Goal: Task Accomplishment & Management: Manage account settings

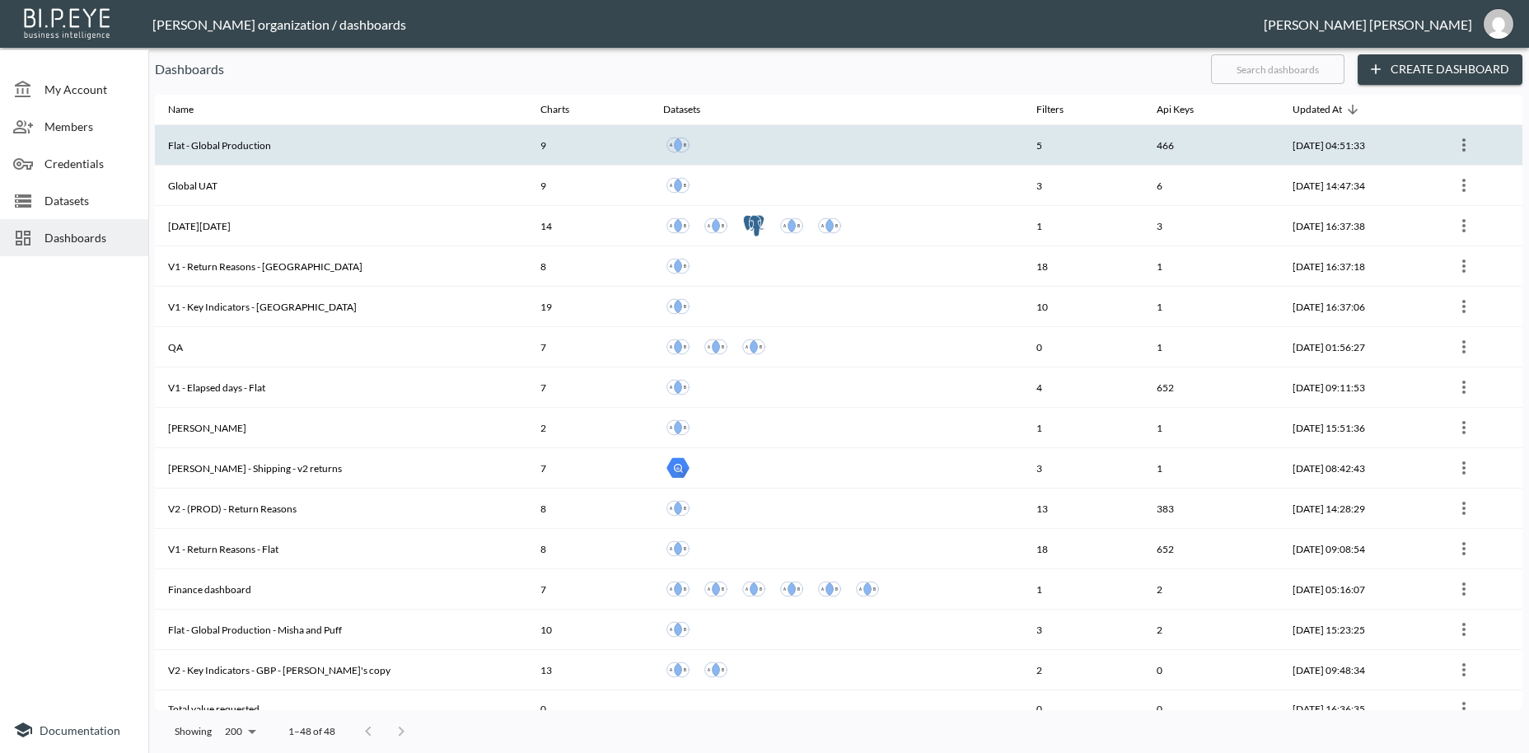
click at [190, 150] on th "Flat - Global Production" at bounding box center [341, 145] width 372 height 40
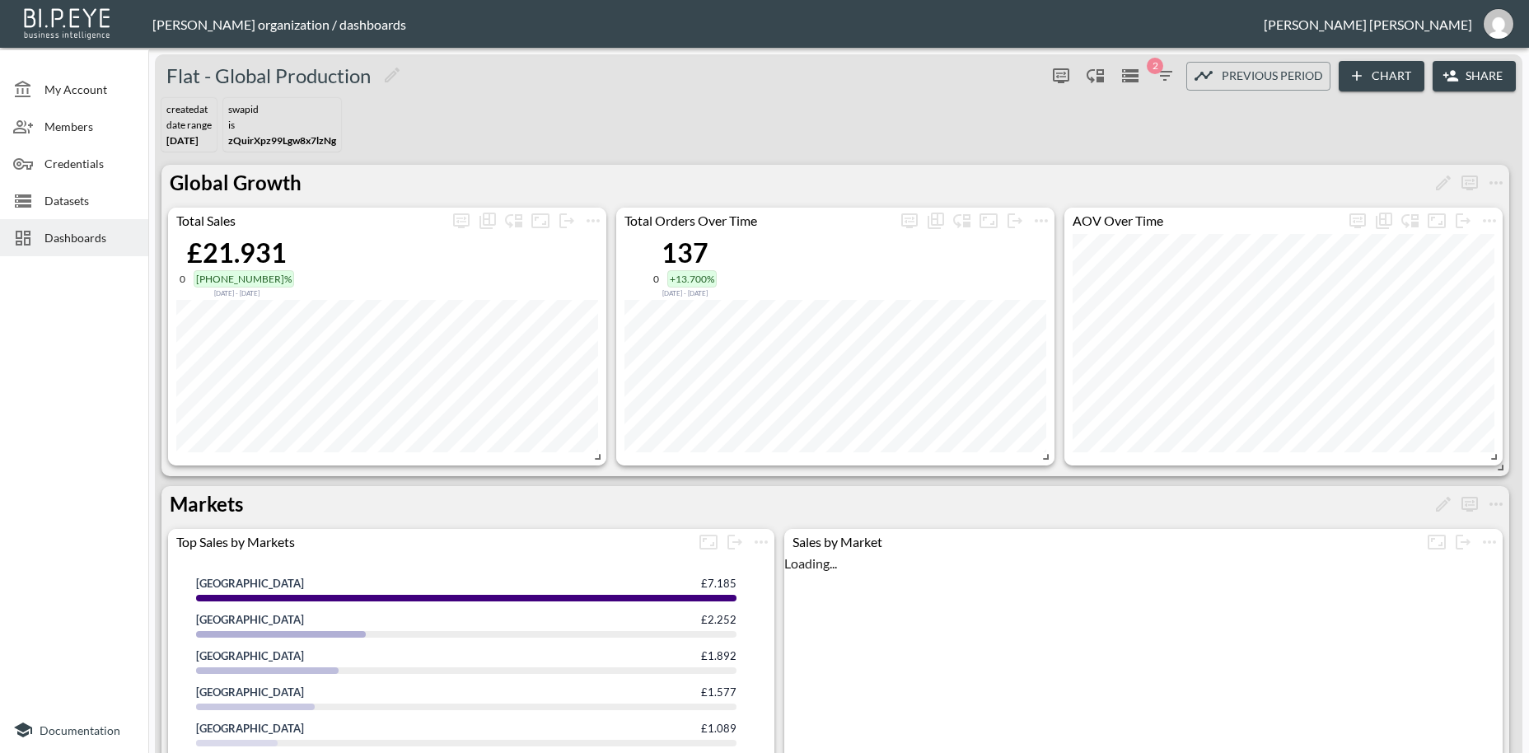
click at [1471, 79] on button "Share" at bounding box center [1474, 76] width 83 height 30
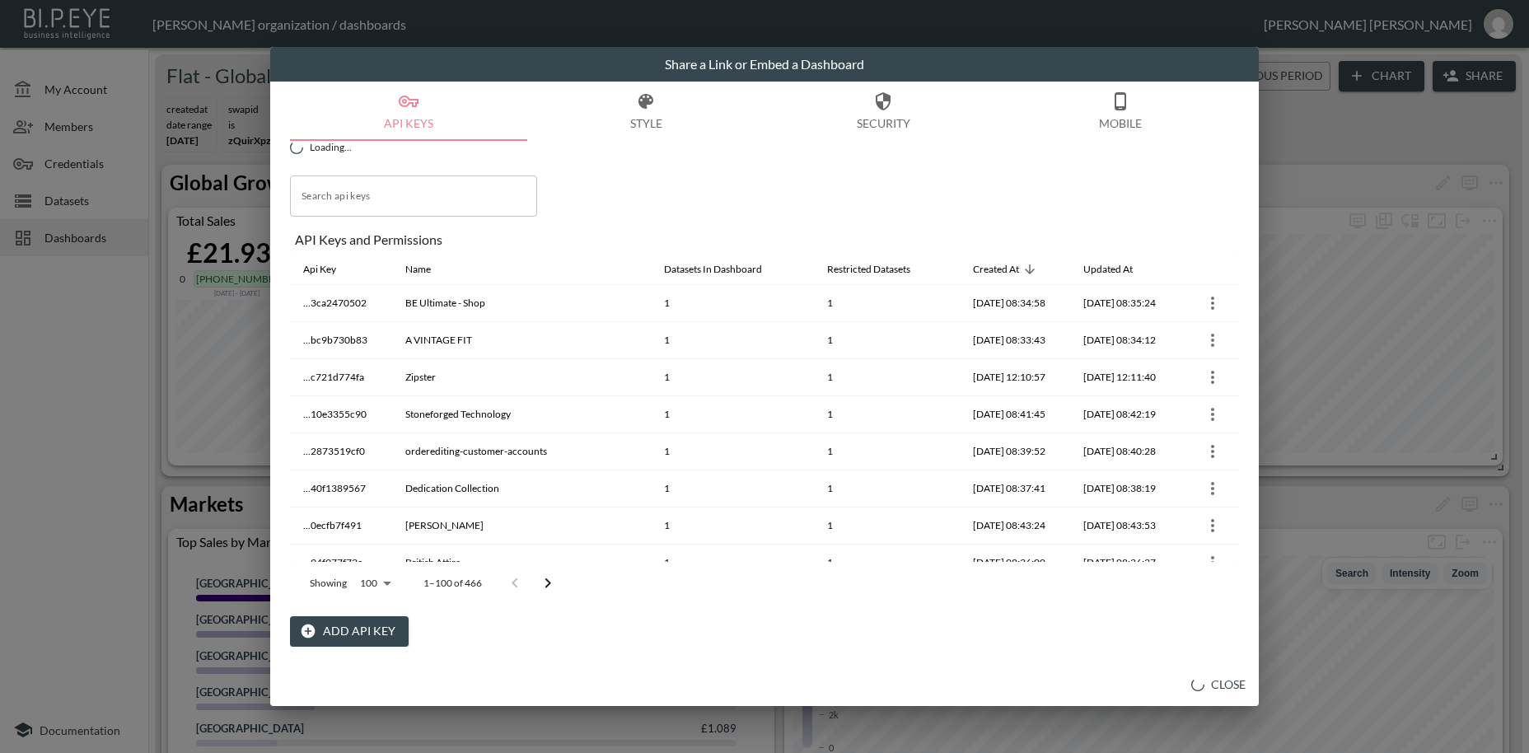
click at [360, 634] on button "Add API Key" at bounding box center [349, 631] width 119 height 30
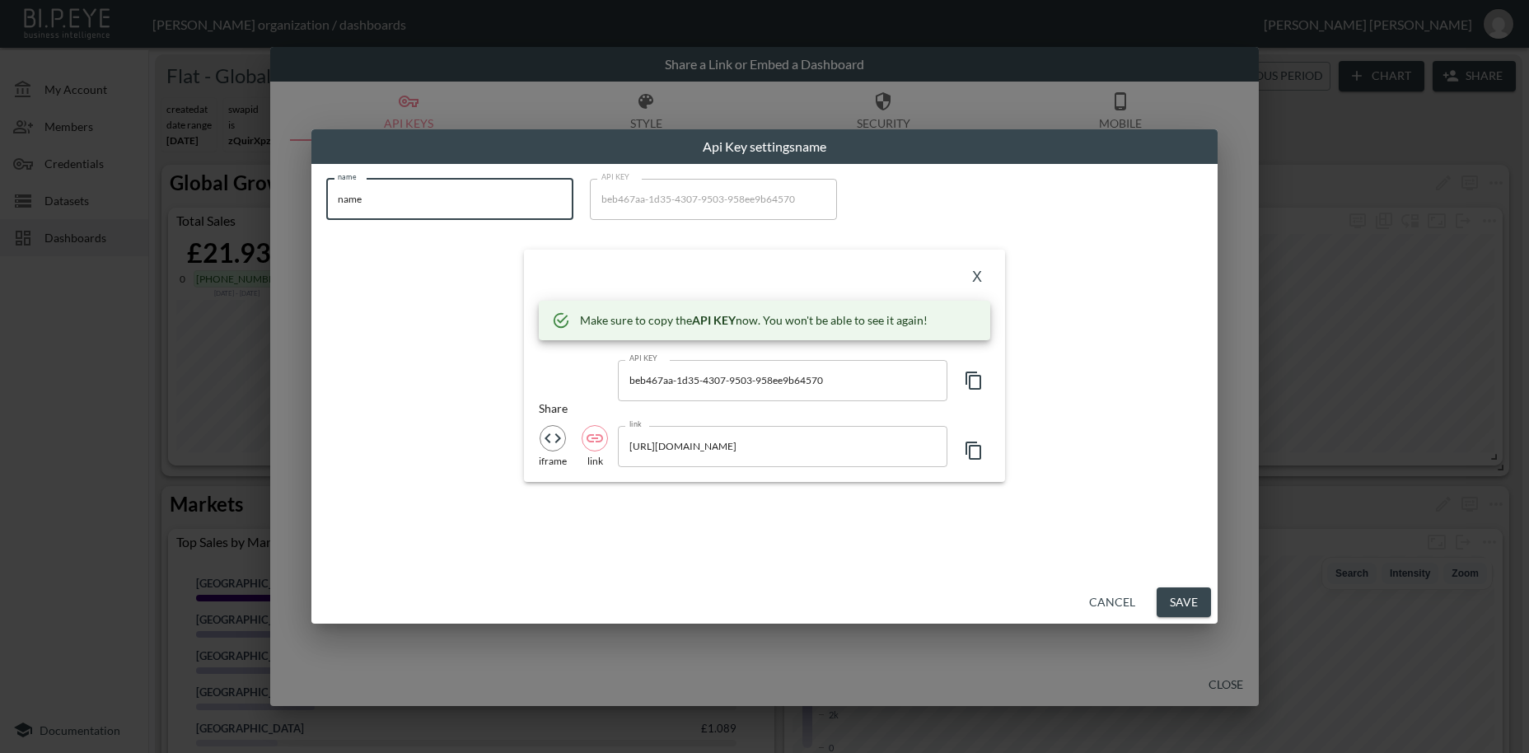
click at [326, 183] on input "name" at bounding box center [449, 199] width 247 height 41
paste input "Calla Shoes US"
type input "Calla Shoes US"
click at [972, 389] on icon "button" at bounding box center [974, 381] width 16 height 18
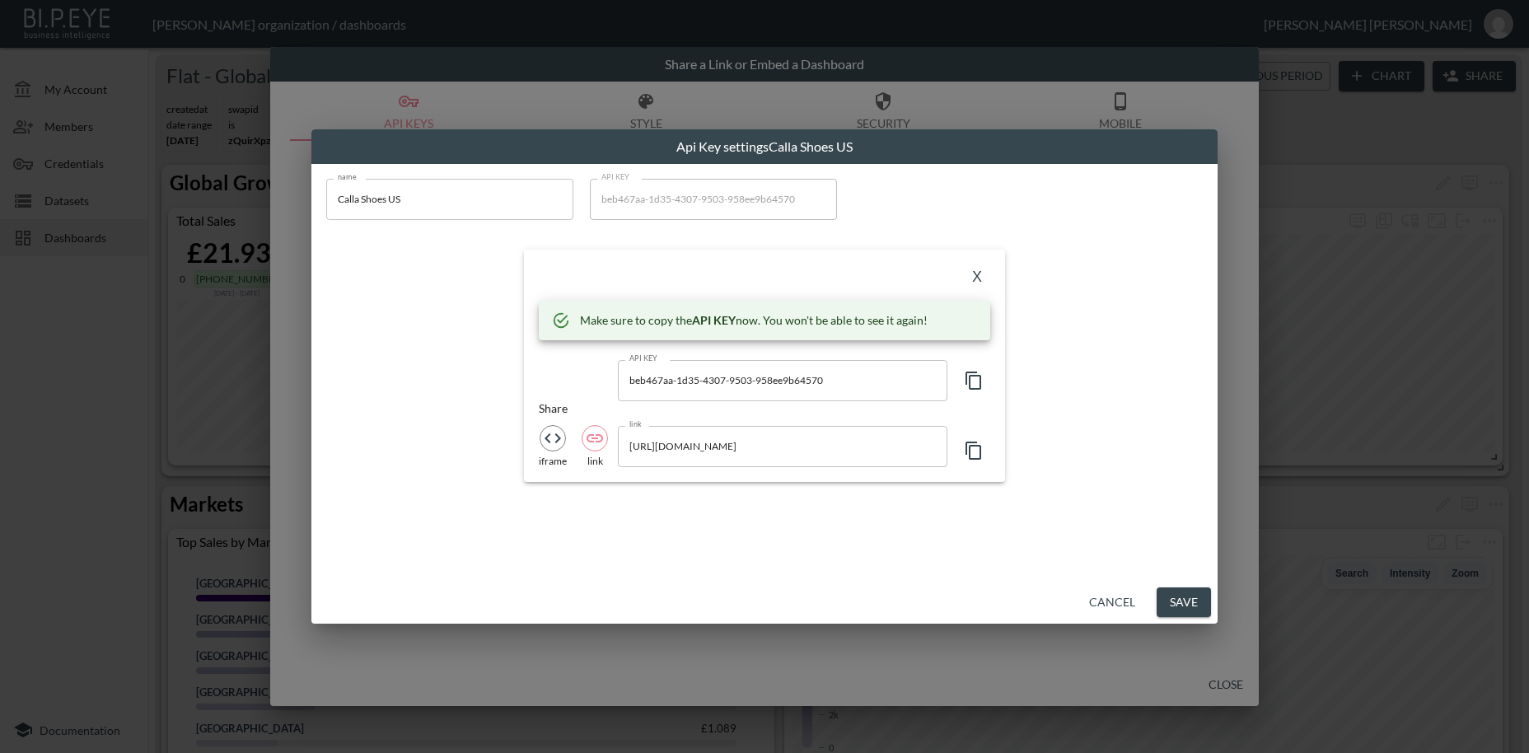
click at [979, 276] on button "X" at bounding box center [977, 278] width 26 height 26
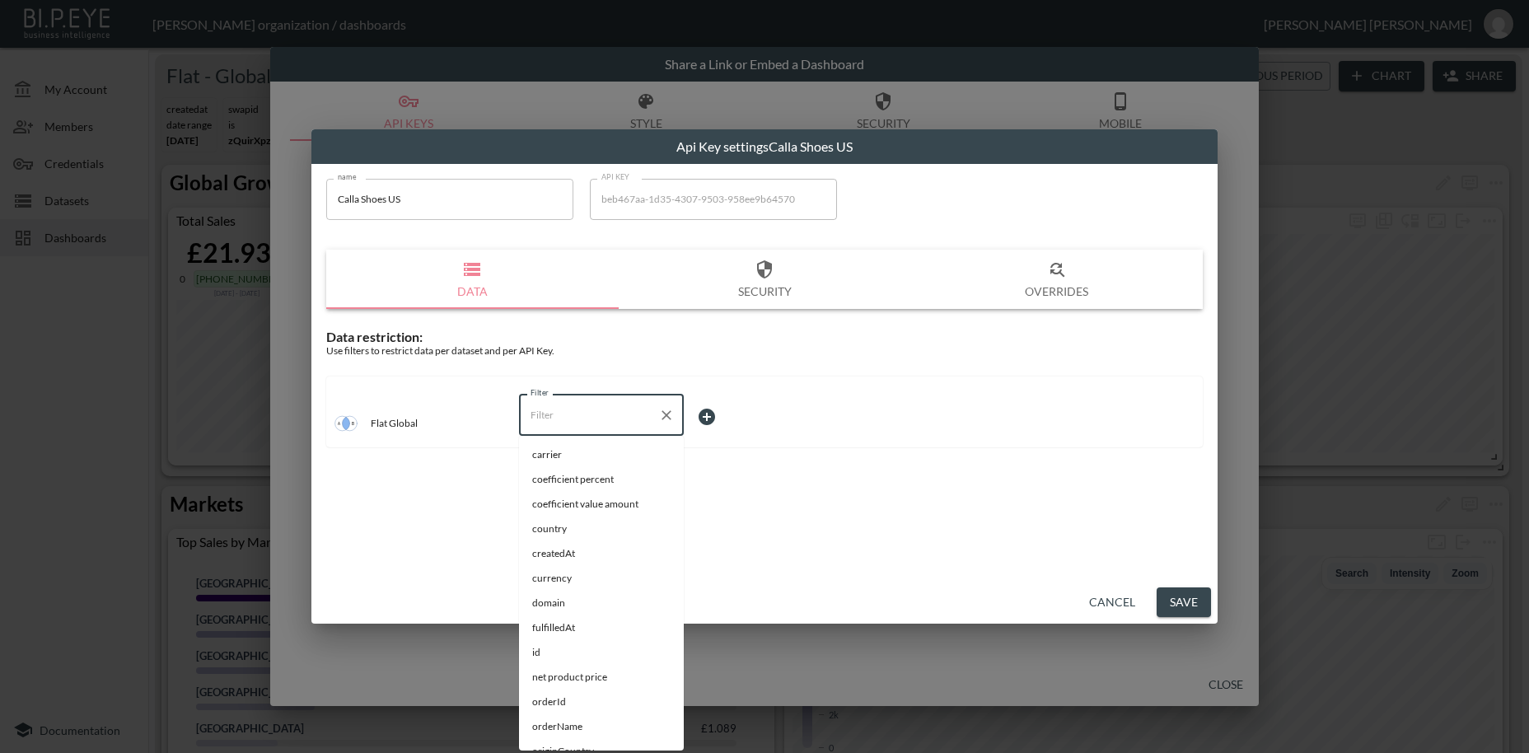
click at [542, 416] on input "Filter" at bounding box center [589, 415] width 125 height 26
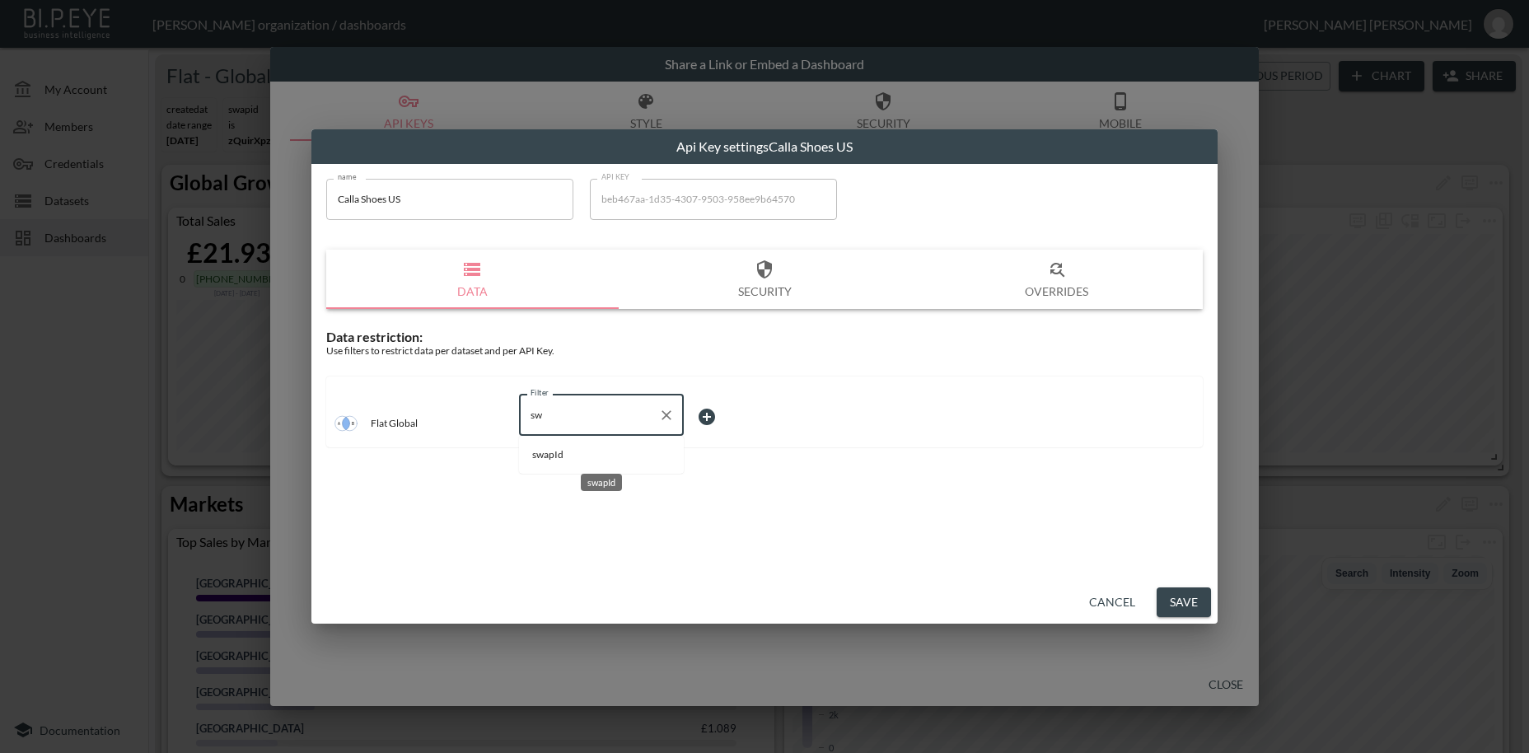
click at [540, 457] on span "swapId" at bounding box center [601, 454] width 138 height 15
type input "swapId"
click at [709, 419] on body "BI.P.EYE, Interactive Analytics Dashboards - app [PERSON_NAME] organization / d…" at bounding box center [764, 376] width 1529 height 753
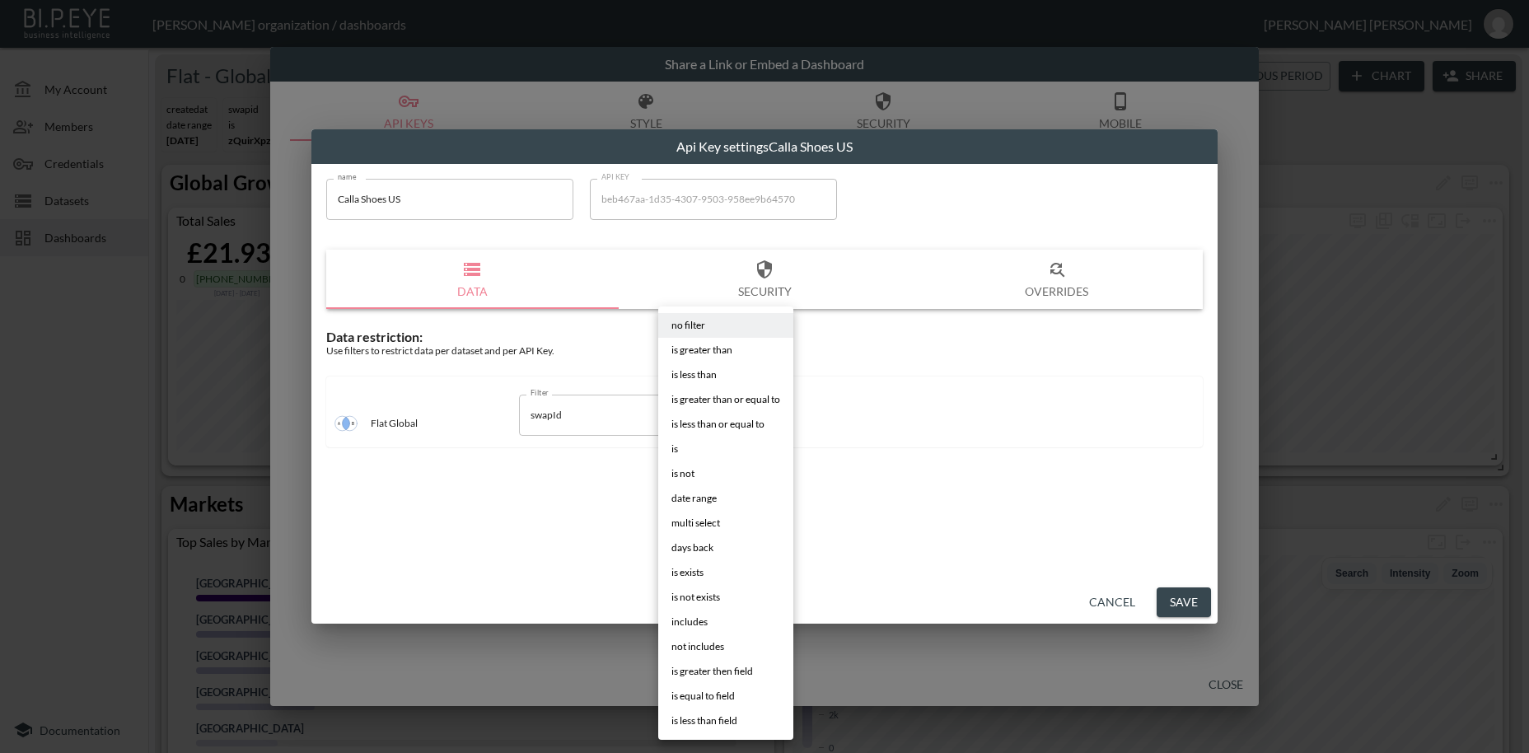
click at [684, 456] on li "is" at bounding box center [725, 449] width 135 height 25
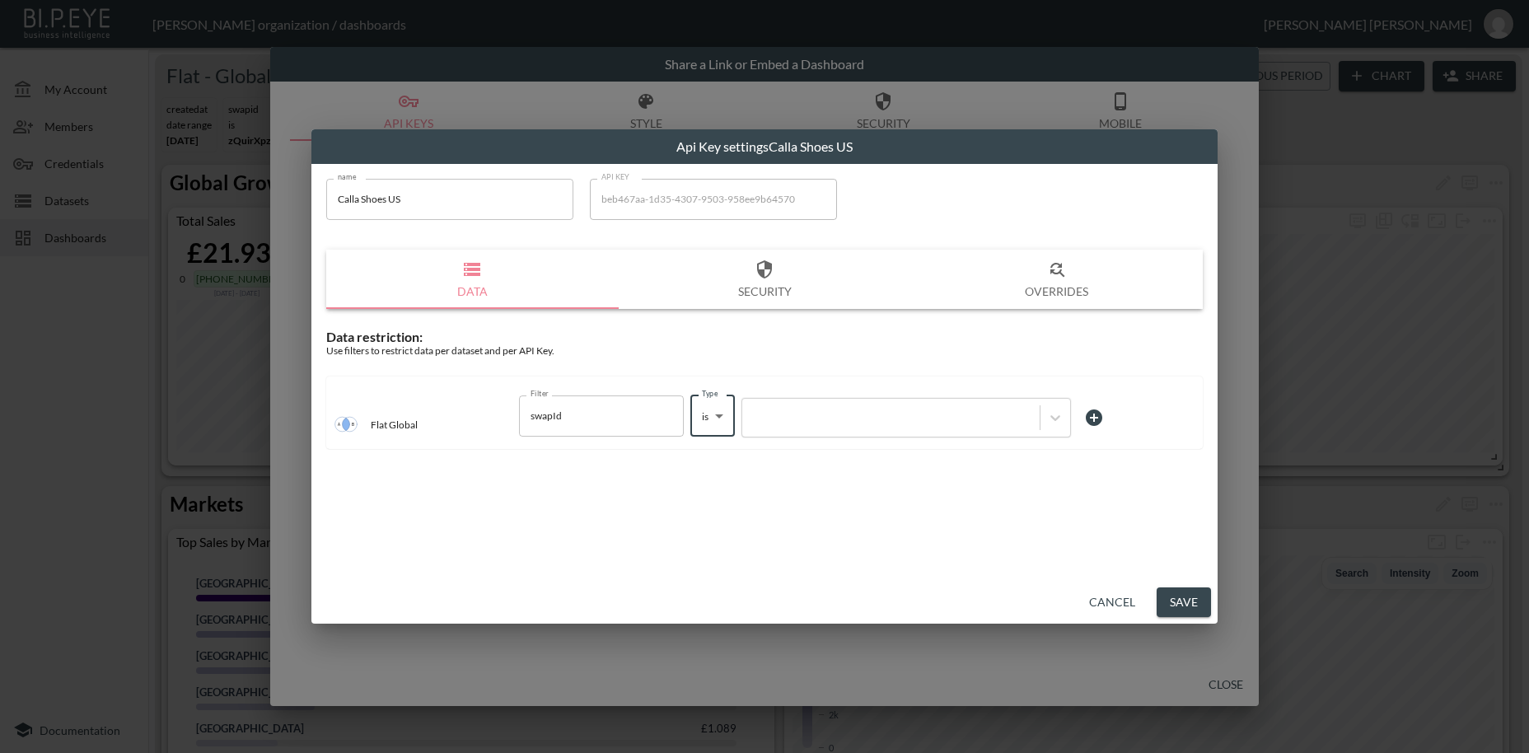
type input "is"
click at [780, 422] on div at bounding box center [891, 418] width 281 height 16
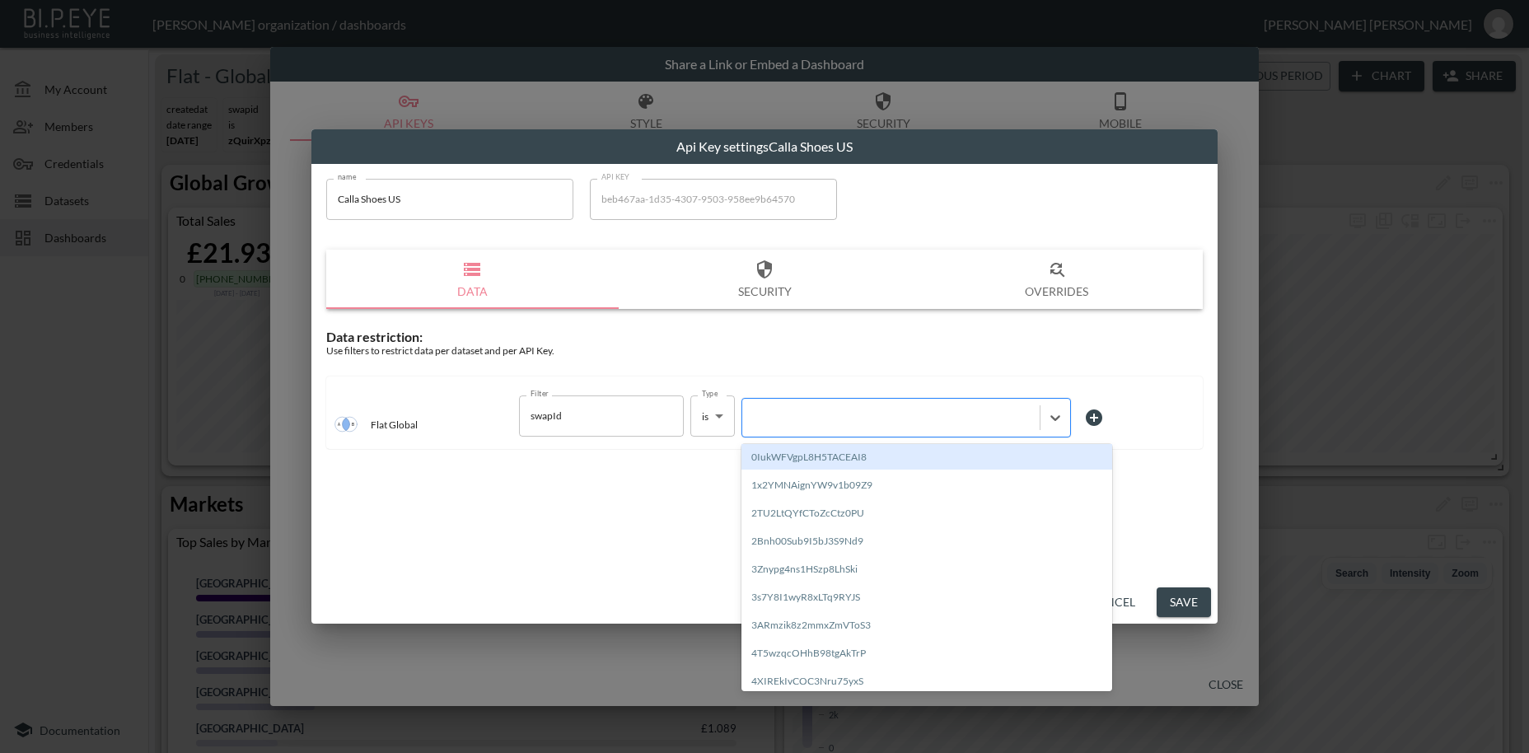
paste input "6Lpy9h1q9XTRCsFT7Z43"
type input "6Lpy9h1q9XTRCsFT7Z43"
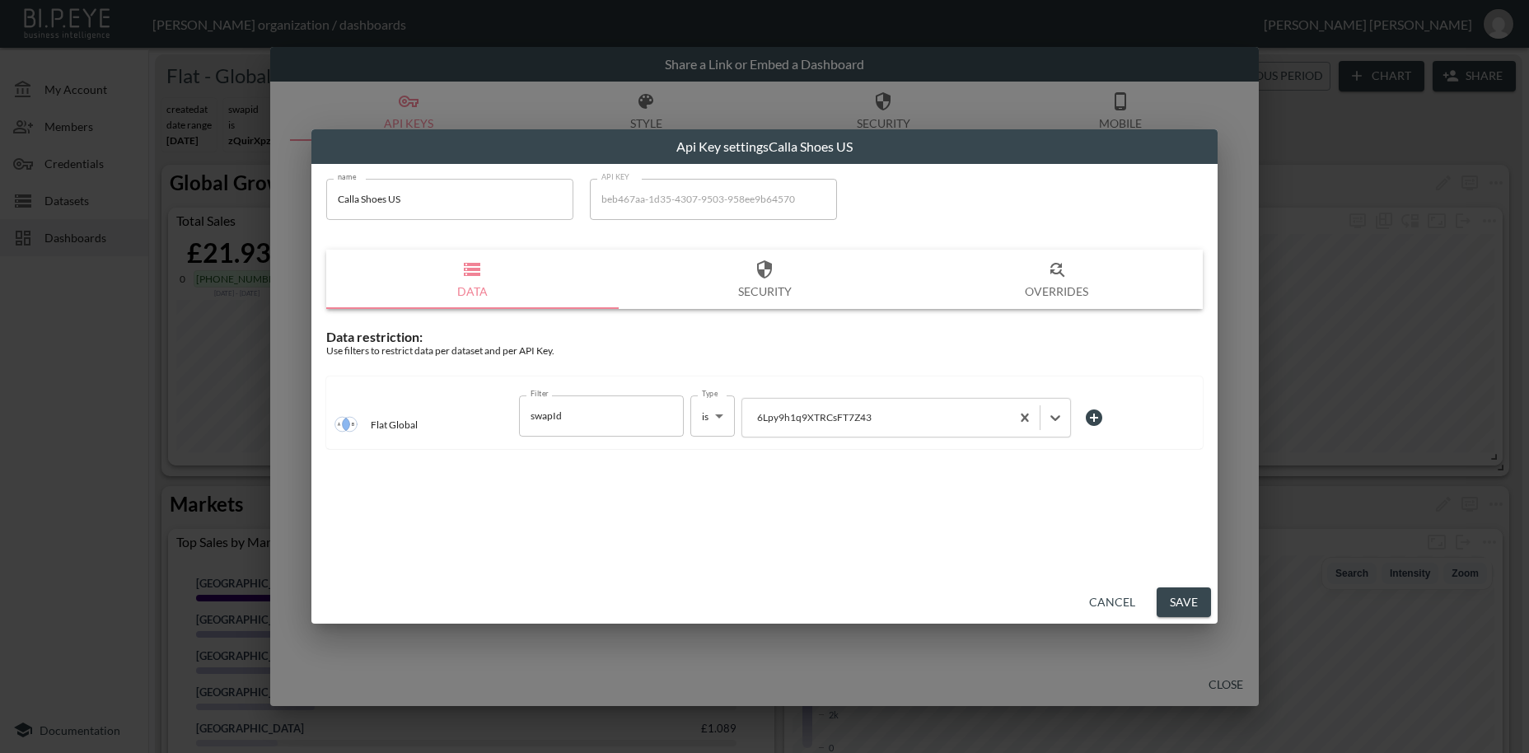
click at [1185, 595] on button "Save" at bounding box center [1184, 603] width 54 height 30
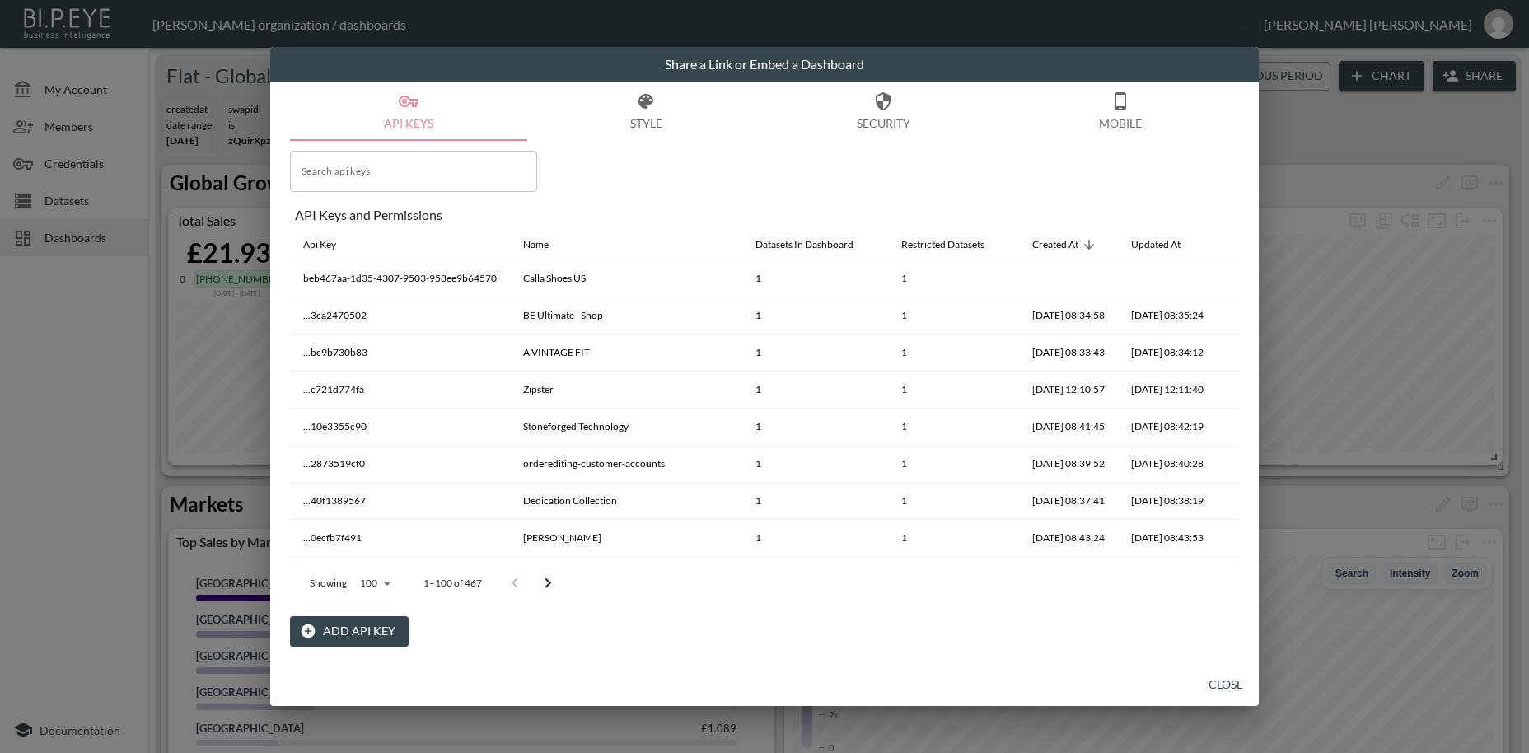
click at [1237, 686] on button "Close" at bounding box center [1226, 685] width 53 height 30
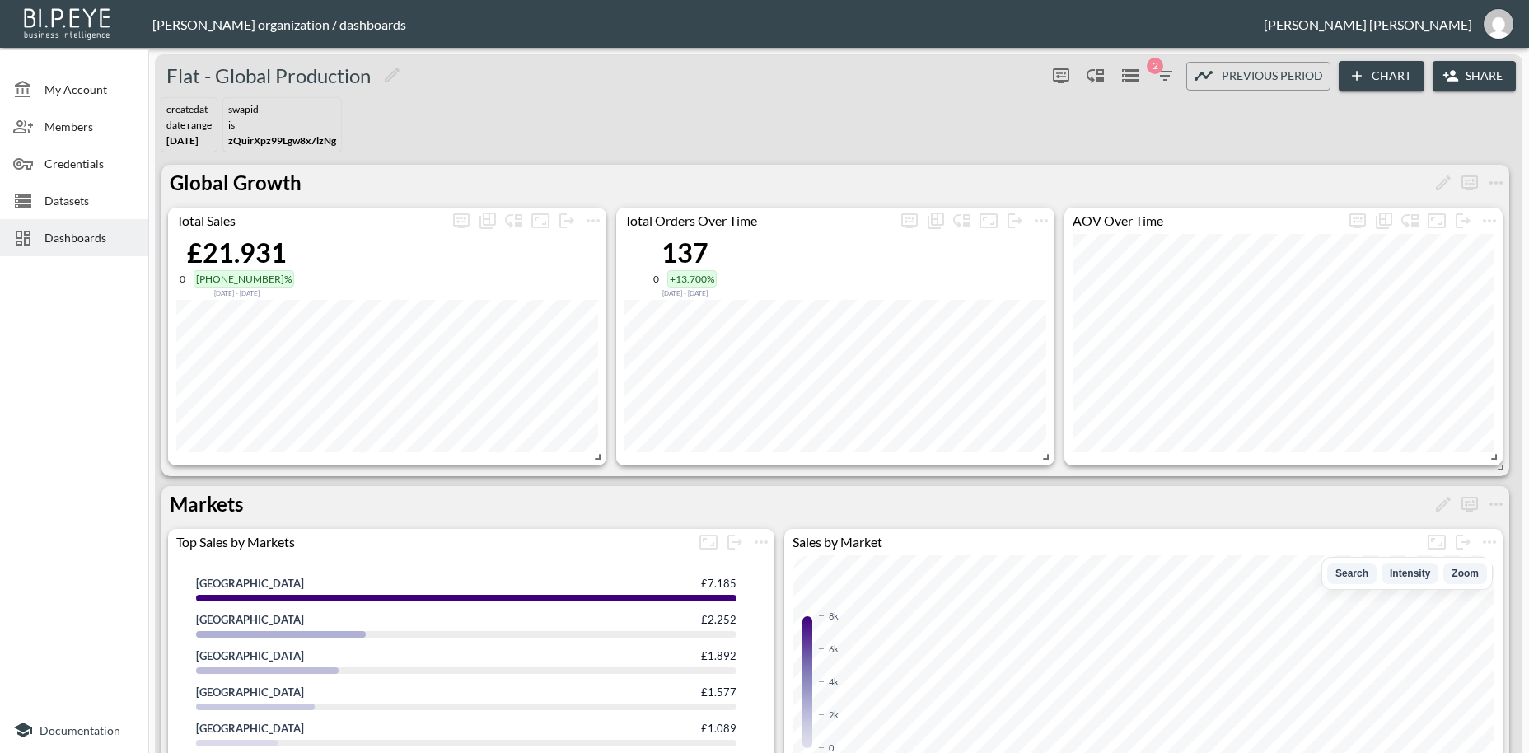
click at [80, 169] on span "Credentials" at bounding box center [89, 163] width 91 height 17
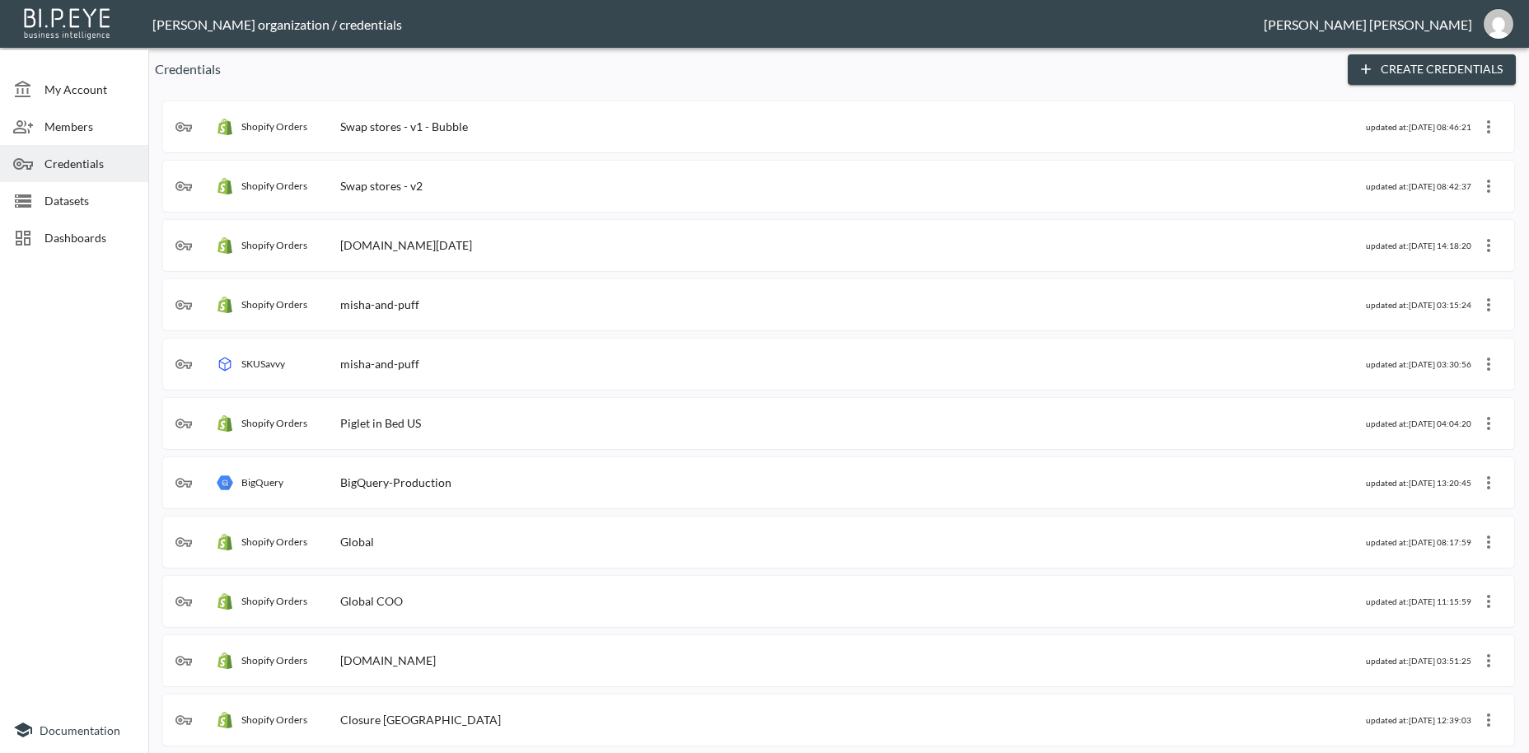
click at [403, 189] on div "Swap stores - v2" at bounding box center [381, 186] width 82 height 14
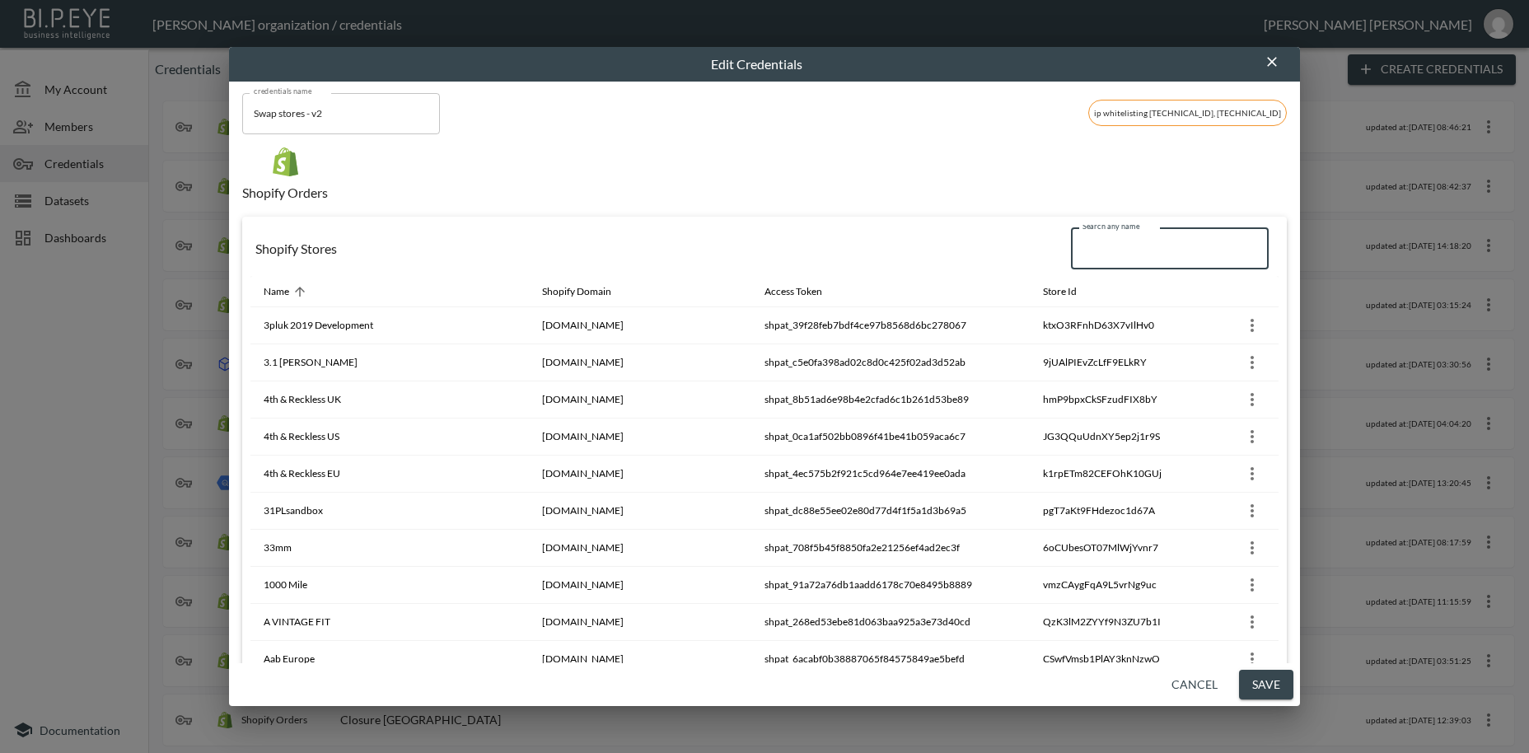
click at [1153, 253] on input "Search any name" at bounding box center [1170, 248] width 198 height 41
paste input "ELHO FREESTYLE"
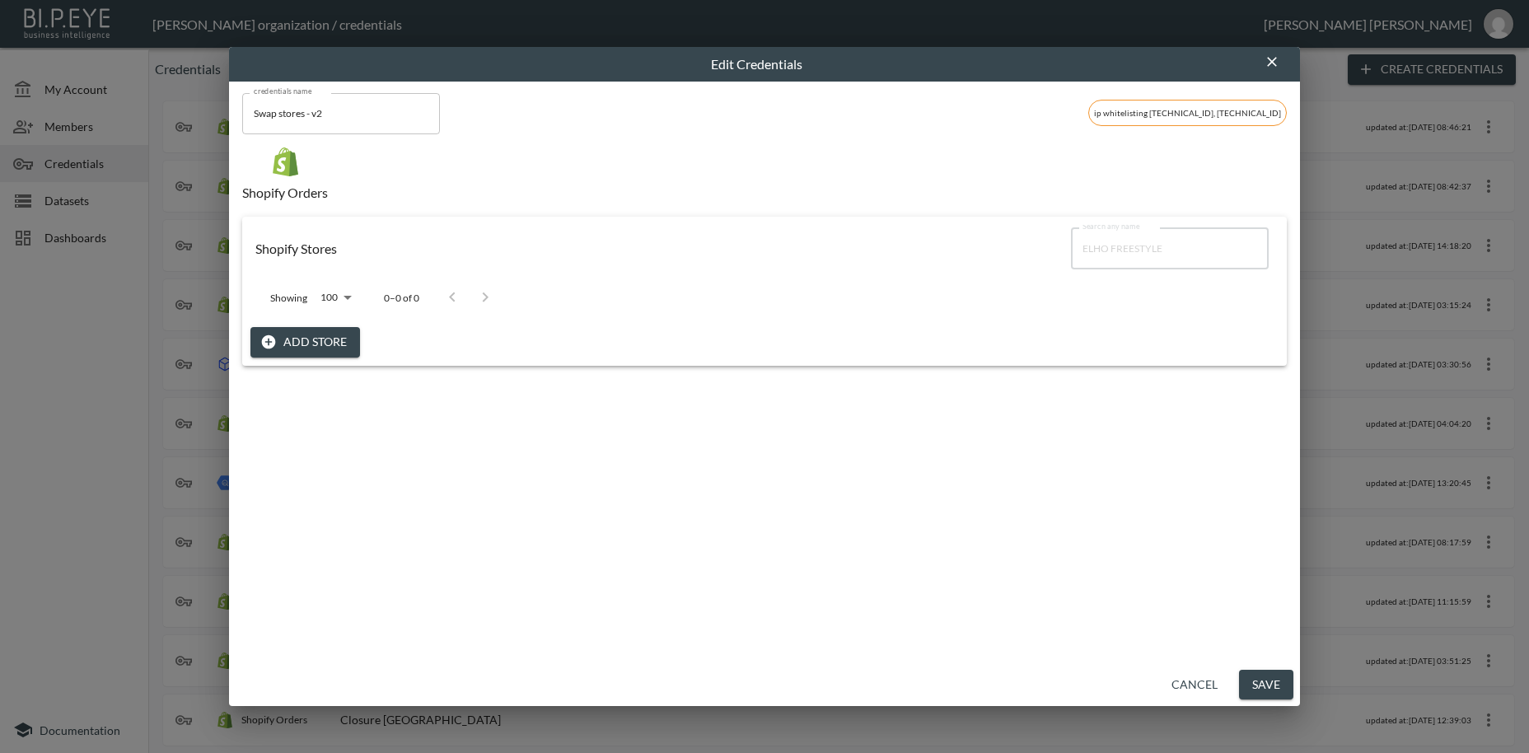
type input "ELHO FREESTYLE"
click at [327, 342] on button "Add Store" at bounding box center [306, 342] width 110 height 30
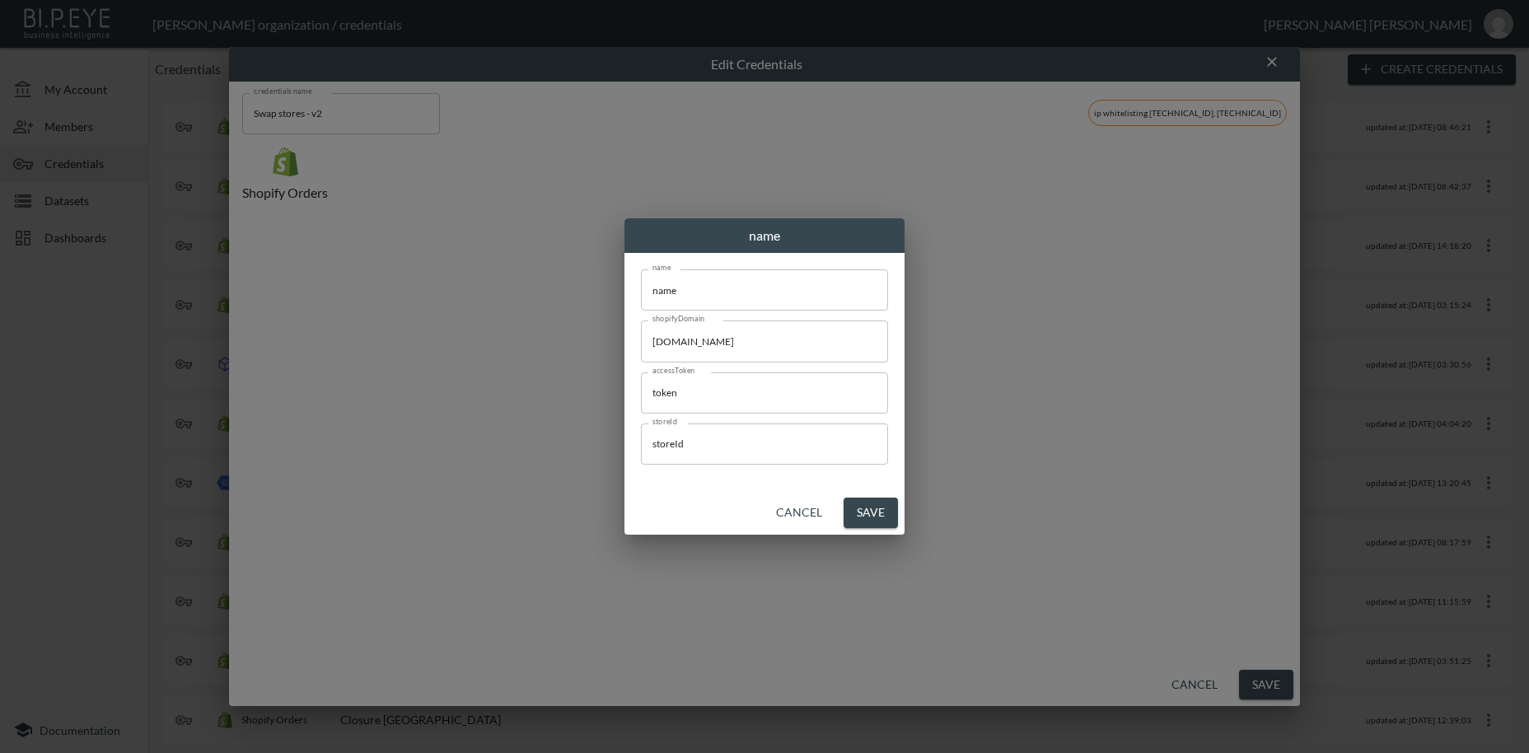
drag, startPoint x: 704, startPoint y: 287, endPoint x: 555, endPoint y: 265, distance: 150.0
click at [641, 269] on input "name" at bounding box center [764, 289] width 247 height 41
paste input "ELHO FREESTYLE"
type input "ELHO FREESTYLE"
drag, startPoint x: 801, startPoint y: 339, endPoint x: 580, endPoint y: 343, distance: 220.9
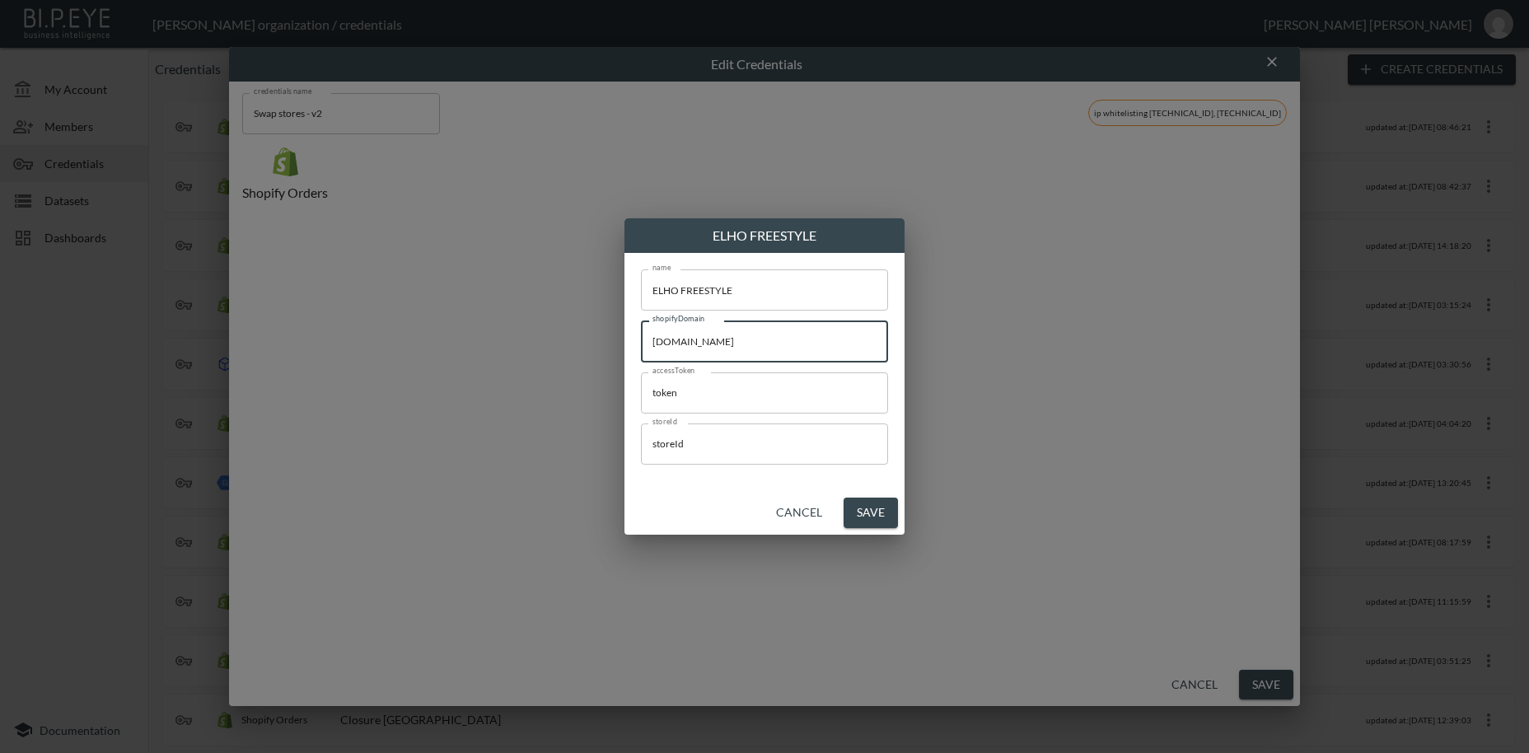
click at [641, 331] on input "[DOMAIN_NAME]" at bounding box center [764, 341] width 247 height 41
paste input "lho-freesty"
type input "[DOMAIN_NAME]"
drag, startPoint x: 732, startPoint y: 400, endPoint x: 513, endPoint y: 368, distance: 221.7
click at [641, 372] on input "token" at bounding box center [764, 392] width 247 height 41
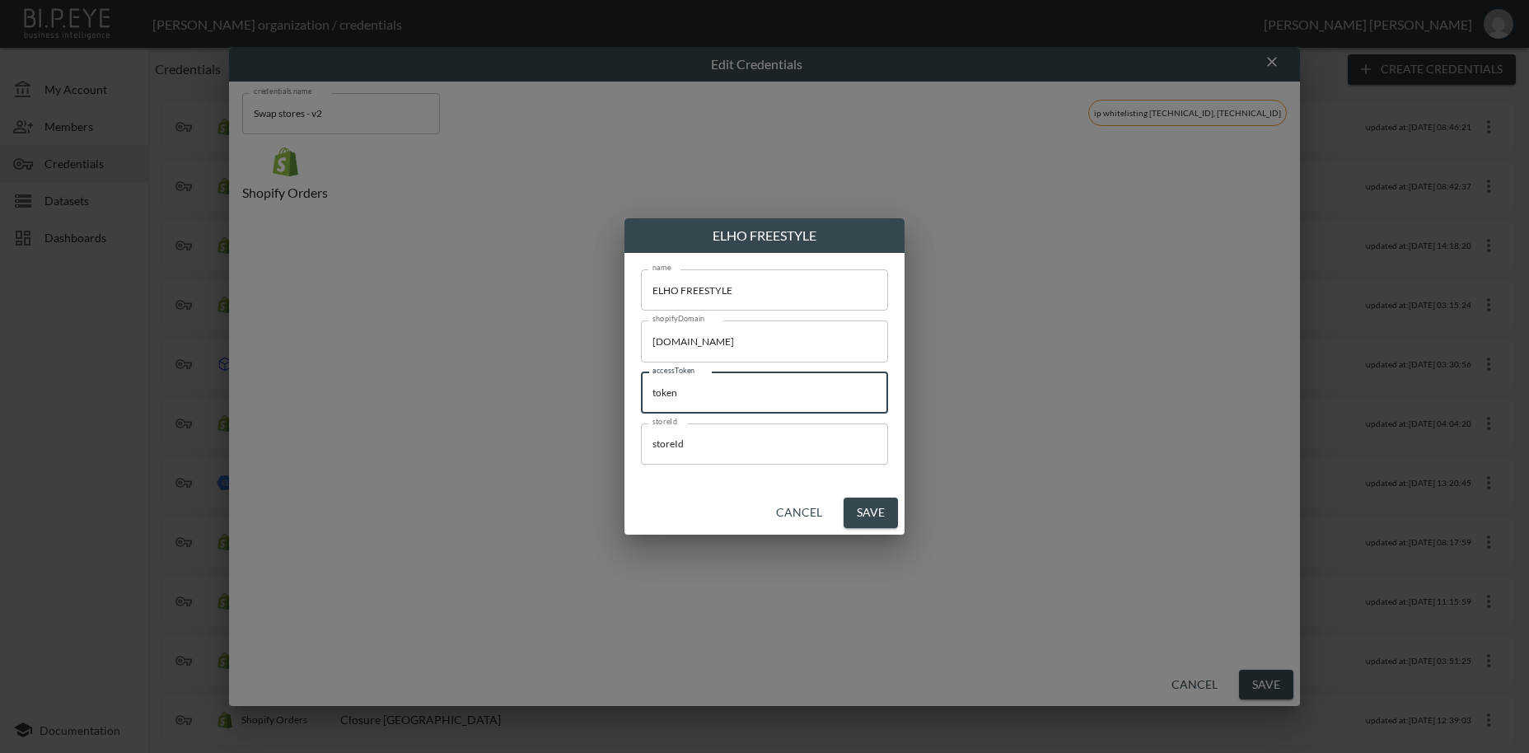
paste input "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"
type input "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"
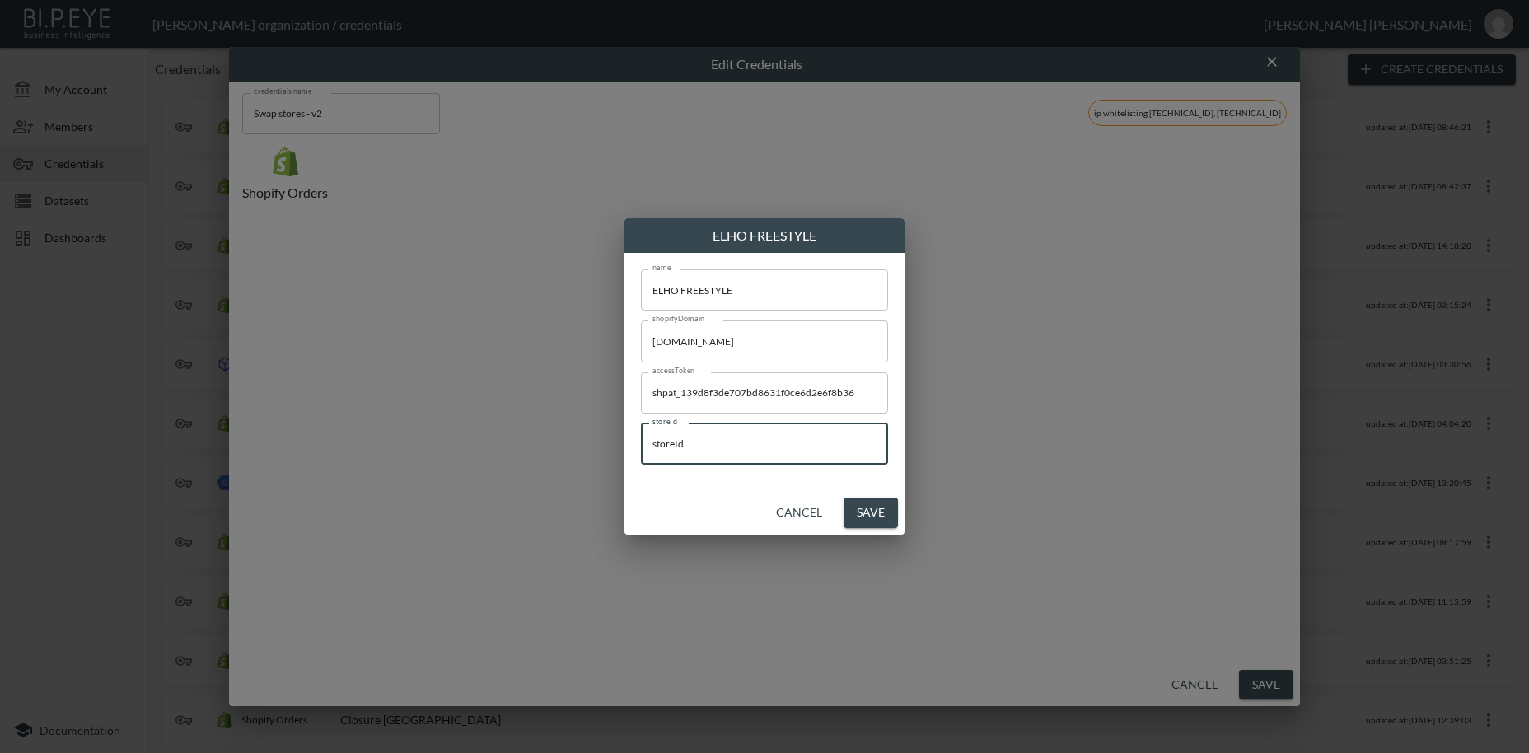
drag, startPoint x: 728, startPoint y: 450, endPoint x: 599, endPoint y: 431, distance: 129.9
click at [641, 431] on input "storeId" at bounding box center [764, 444] width 247 height 41
paste input "eCNqmUxzwjssWMp7eY0w"
type input "eCNqmUxzwjssWMp7eY0w"
click at [873, 519] on button "Save" at bounding box center [871, 513] width 54 height 30
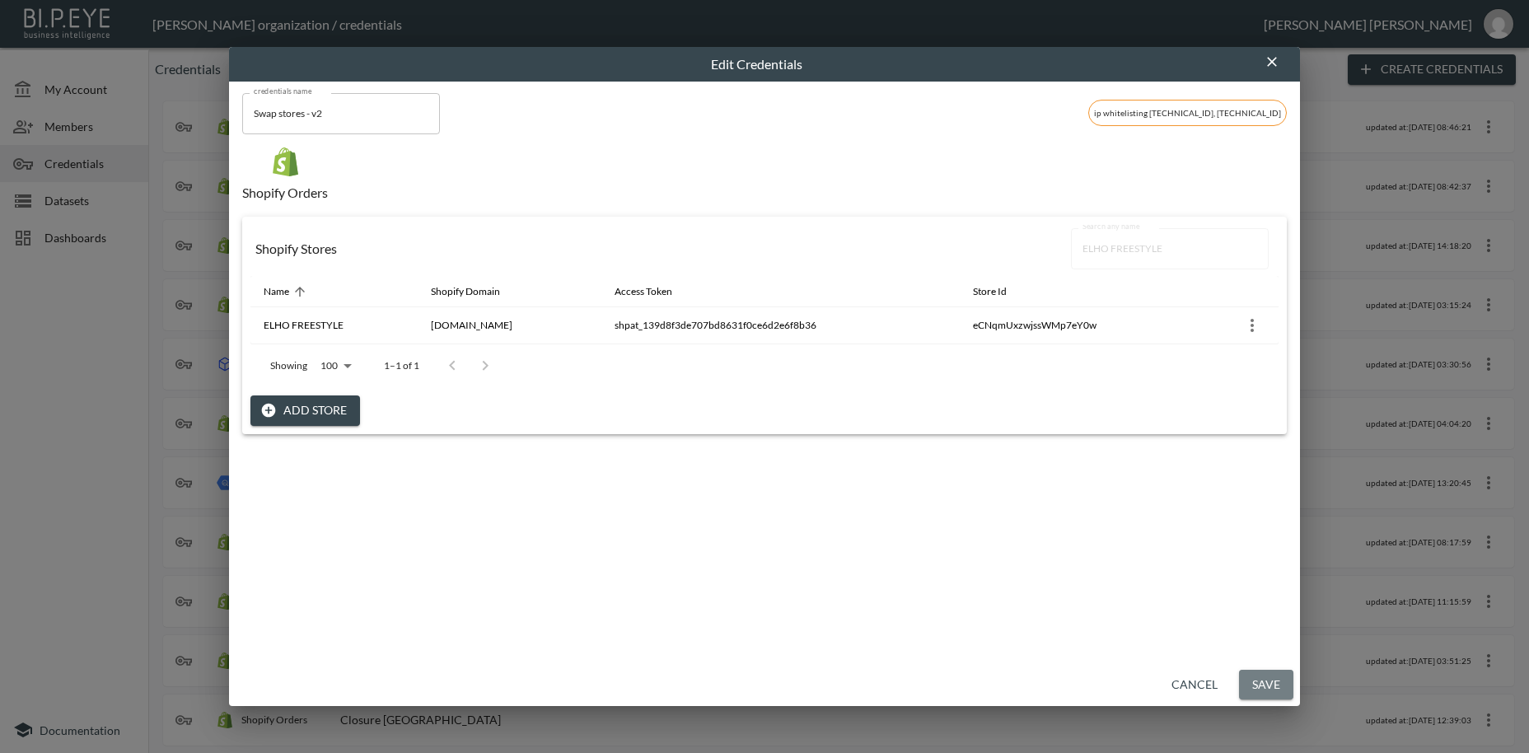
click at [1260, 686] on button "Save" at bounding box center [1266, 685] width 54 height 30
